Goal: Task Accomplishment & Management: Complete application form

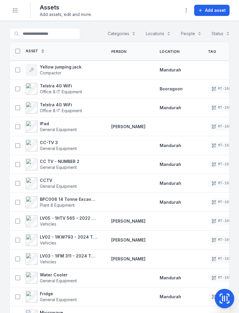
click at [16, 201] on icon at bounding box center [18, 202] width 6 height 6
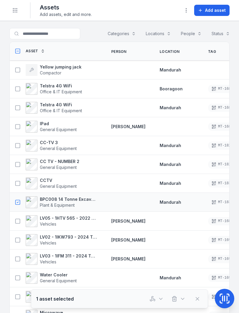
click at [225, 296] on icon at bounding box center [225, 299] width 12 height 12
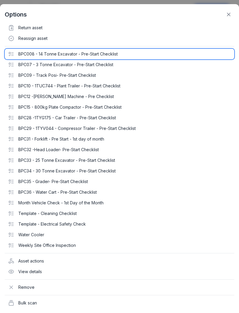
click at [24, 54] on div "BPC008 - 14 Tonne Excavator - Pre-Start Checklist" at bounding box center [120, 54] width 230 height 11
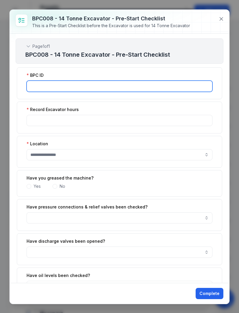
click at [90, 81] on input ":r18:-form-item-label" at bounding box center [120, 86] width 186 height 11
type input "******"
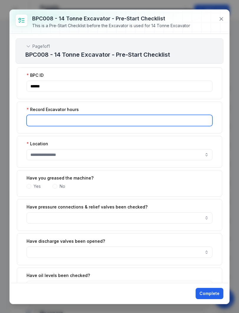
click at [89, 122] on input ":r19:-form-item-label" at bounding box center [120, 120] width 186 height 11
click at [100, 152] on button "button" at bounding box center [120, 154] width 186 height 11
type input "******"
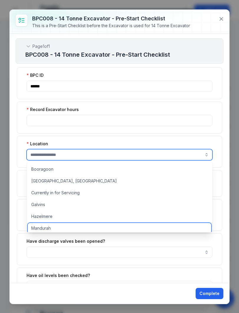
click at [52, 227] on div "Mandurah" at bounding box center [120, 228] width 184 height 11
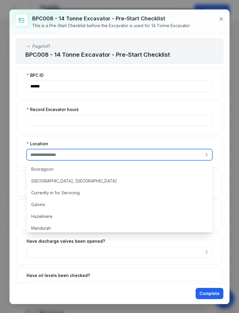
type input "********"
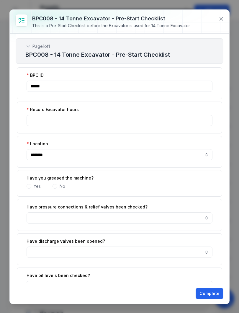
click at [35, 187] on label "Yes" at bounding box center [37, 186] width 7 height 6
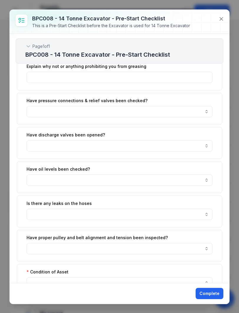
scroll to position [141, 0]
click at [206, 180] on button "button" at bounding box center [120, 179] width 186 height 11
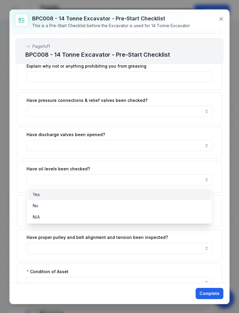
click at [86, 194] on div "Yes" at bounding box center [120, 195] width 174 height 6
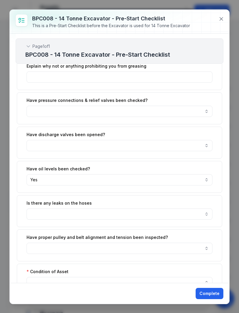
click at [207, 213] on button "button" at bounding box center [120, 213] width 186 height 11
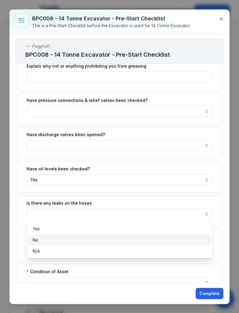
click at [88, 240] on div "No" at bounding box center [120, 240] width 174 height 6
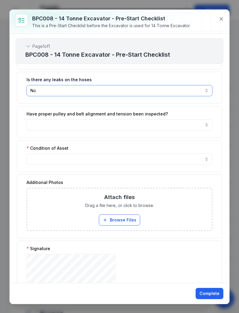
scroll to position [267, 0]
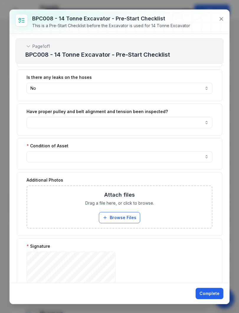
click at [137, 157] on button "button" at bounding box center [120, 156] width 186 height 11
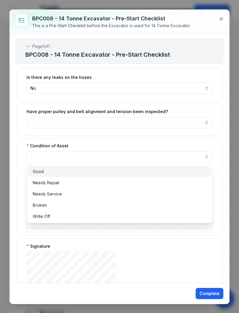
click at [84, 176] on div "Good" at bounding box center [119, 171] width 183 height 11
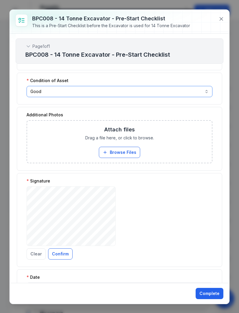
scroll to position [335, 0]
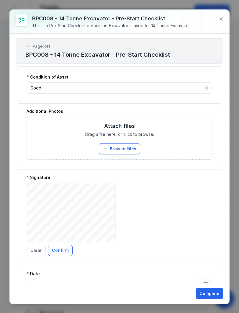
click at [59, 249] on button "Confirm" at bounding box center [60, 250] width 24 height 11
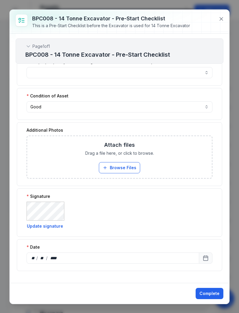
scroll to position [316, 0]
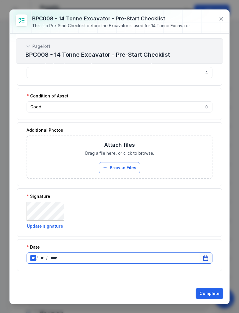
click at [32, 257] on div "**" at bounding box center [33, 258] width 6 height 6
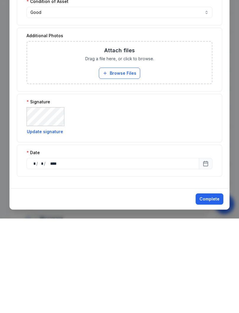
click at [208, 288] on button "Complete" at bounding box center [210, 293] width 28 height 11
